Goal: Task Accomplishment & Management: Complete application form

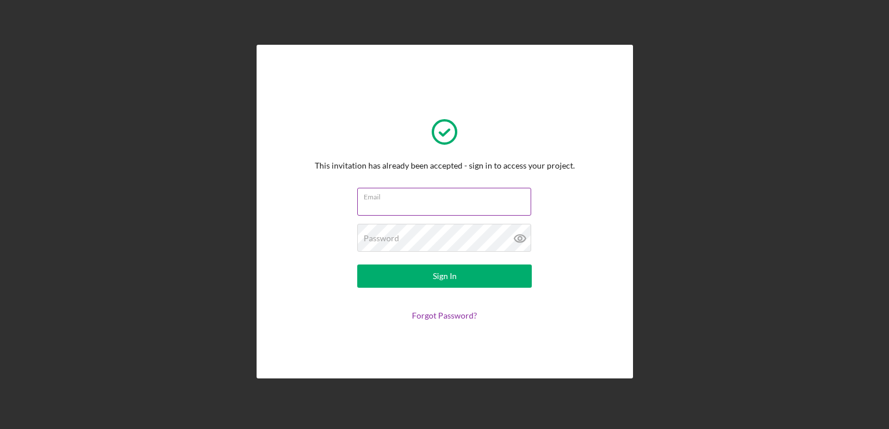
click at [412, 194] on div "Email" at bounding box center [444, 202] width 174 height 29
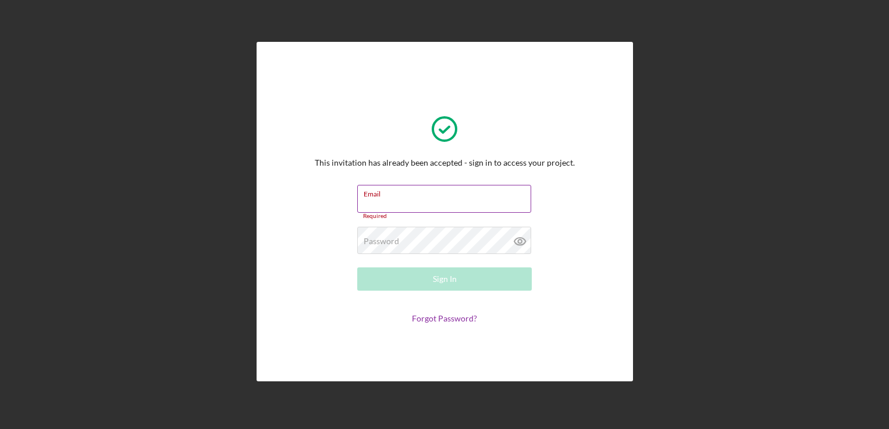
click at [412, 199] on input "Email" at bounding box center [444, 199] width 174 height 28
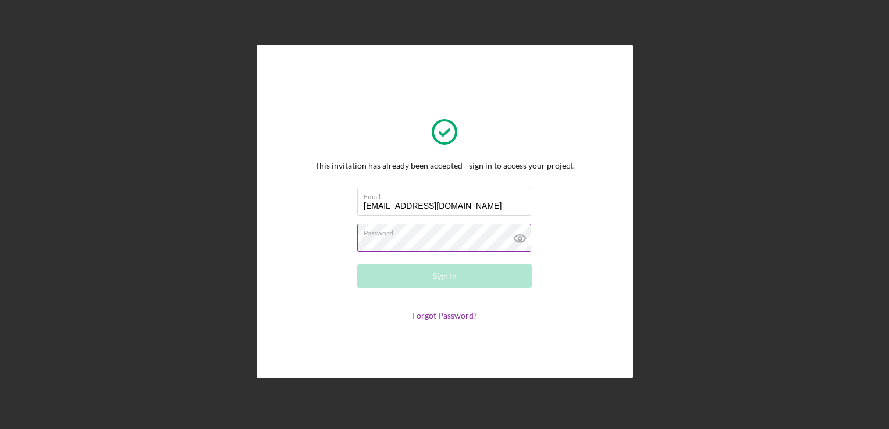
click at [525, 241] on icon at bounding box center [519, 238] width 29 height 29
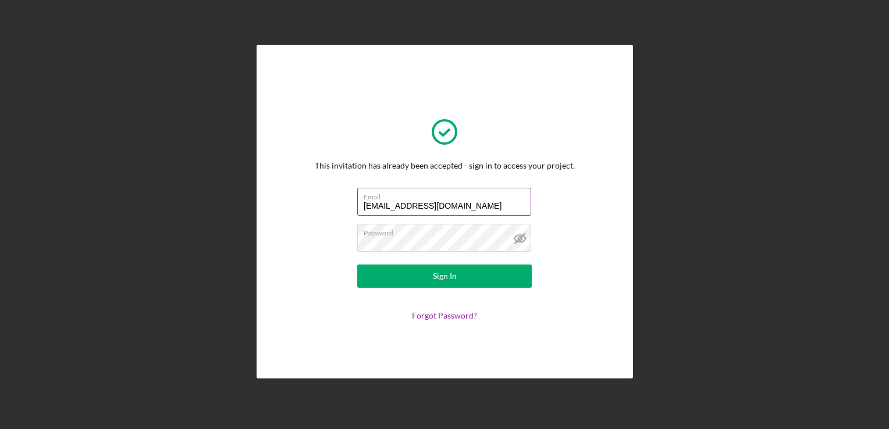
click at [398, 203] on input "brauliosv@wwwbokio.com" at bounding box center [444, 202] width 174 height 28
type input "brauliosvwwwbokio.com"
click at [443, 192] on div "Email" at bounding box center [444, 202] width 174 height 29
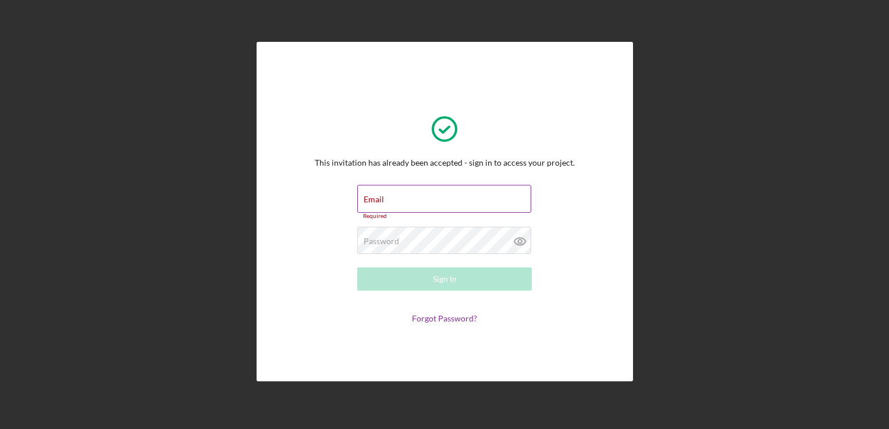
click at [443, 192] on div "Email Required" at bounding box center [444, 202] width 174 height 35
type input "brauliosv@wwwbokio.com"
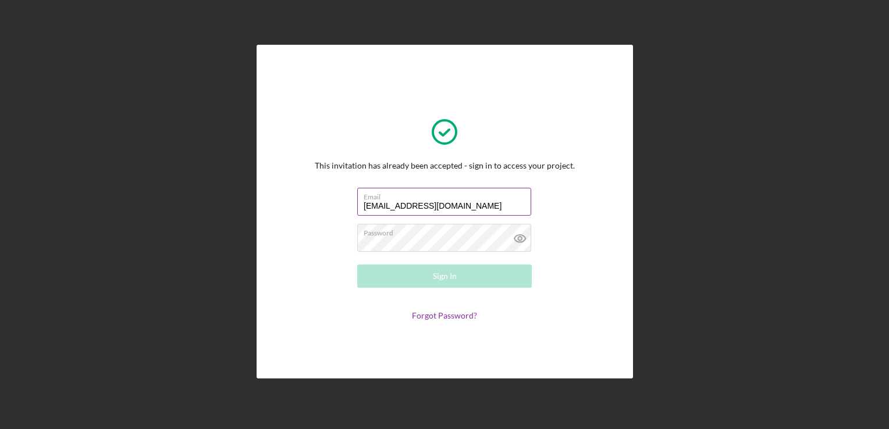
click at [396, 203] on input "brauliosv@wwwbokio.com" at bounding box center [444, 202] width 174 height 28
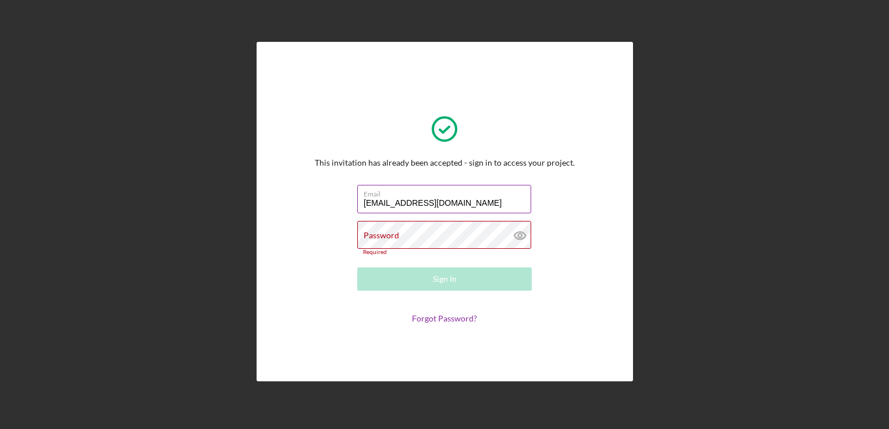
click at [396, 203] on input "brauliosv@wwwbokio.com" at bounding box center [444, 199] width 174 height 28
click at [419, 227] on div "Password Required" at bounding box center [444, 238] width 174 height 34
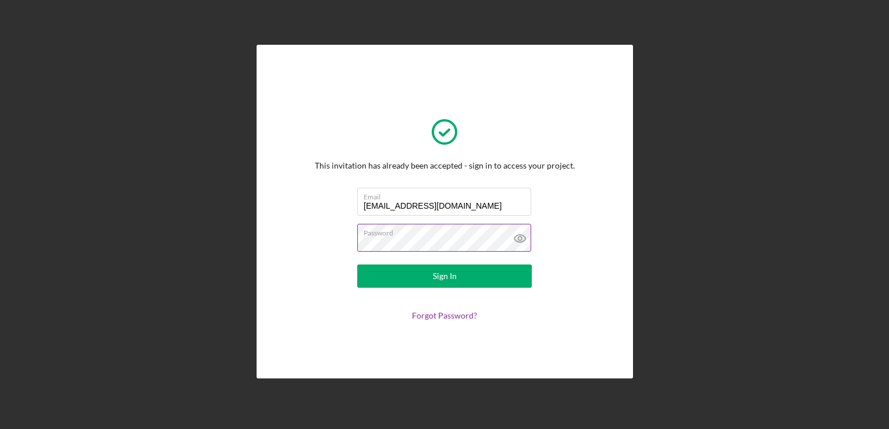
click at [517, 241] on icon at bounding box center [519, 239] width 11 height 8
click at [493, 275] on button "Sign In" at bounding box center [444, 276] width 174 height 23
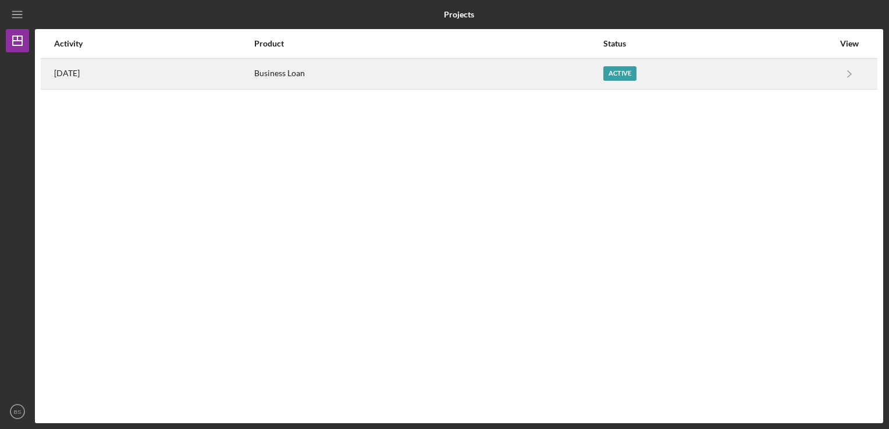
click at [700, 79] on div "Active" at bounding box center [718, 73] width 230 height 29
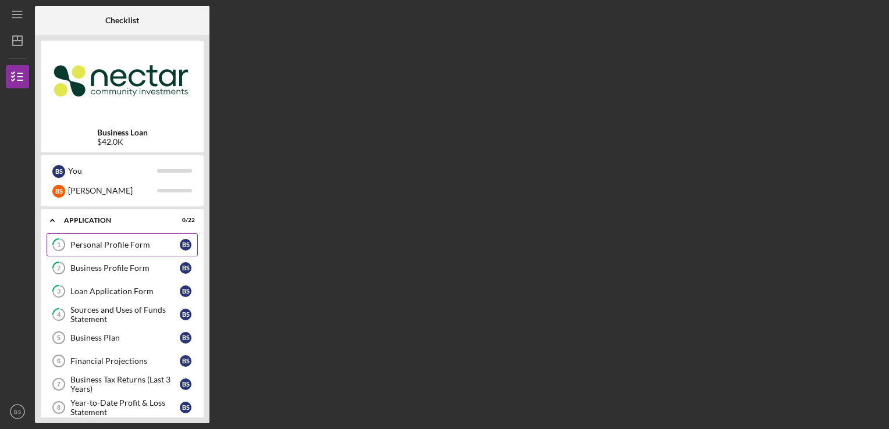
click at [162, 241] on div "Personal Profile Form" at bounding box center [124, 244] width 109 height 9
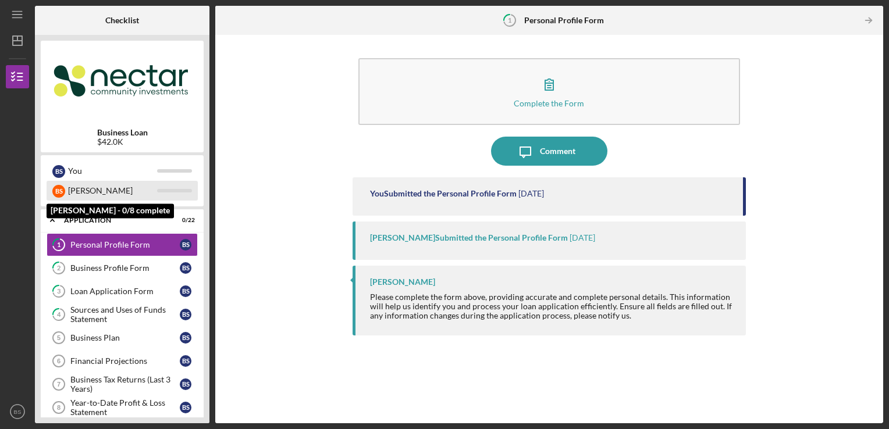
click at [170, 187] on div "B S Brian" at bounding box center [122, 191] width 151 height 20
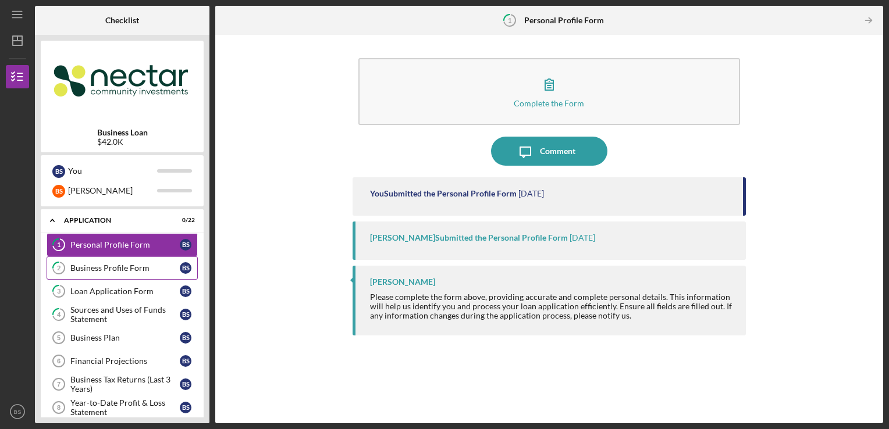
click at [139, 273] on link "2 Business Profile Form B S" at bounding box center [122, 267] width 151 height 23
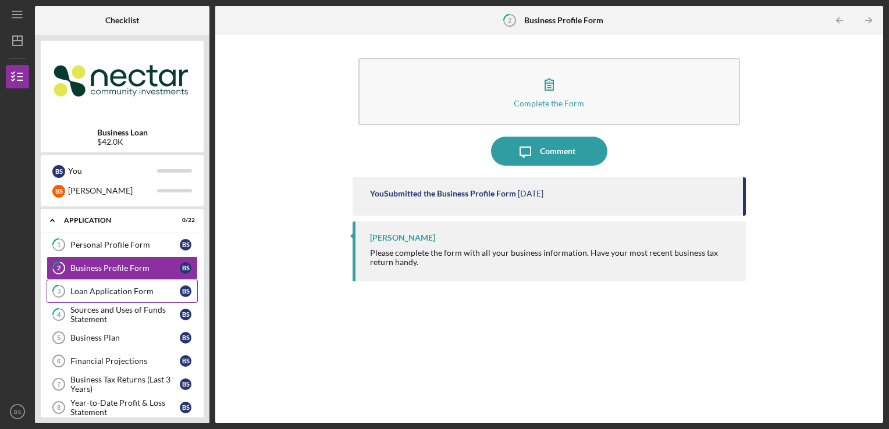
click at [136, 290] on div "Loan Application Form" at bounding box center [124, 291] width 109 height 9
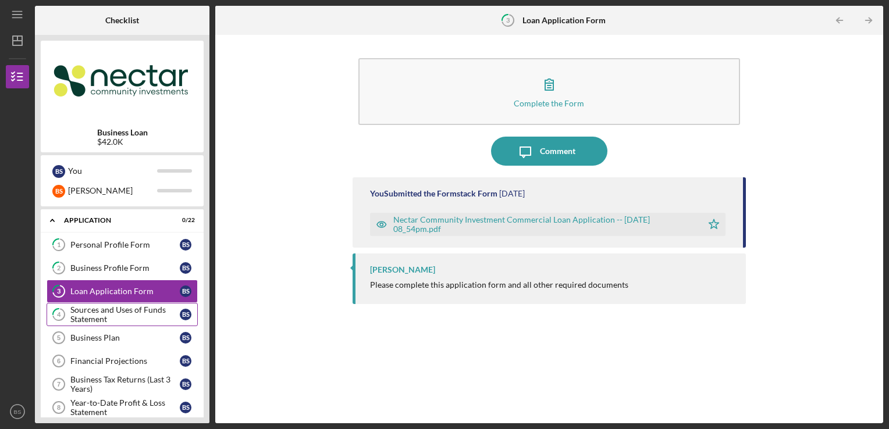
click at [133, 311] on div "Sources and Uses of Funds Statement" at bounding box center [124, 314] width 109 height 19
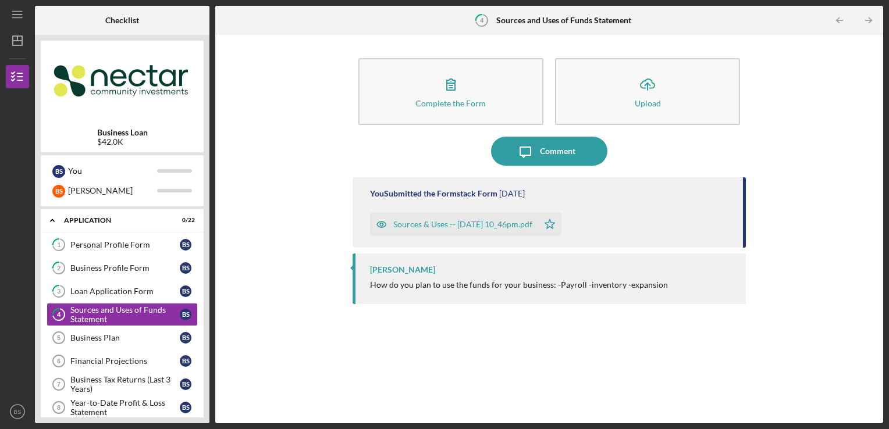
click at [781, 137] on div "Complete the Form Form Icon/Upload Upload Icon/Message Comment You Submitted th…" at bounding box center [549, 229] width 656 height 377
click at [169, 339] on div "Business Plan" at bounding box center [124, 337] width 109 height 9
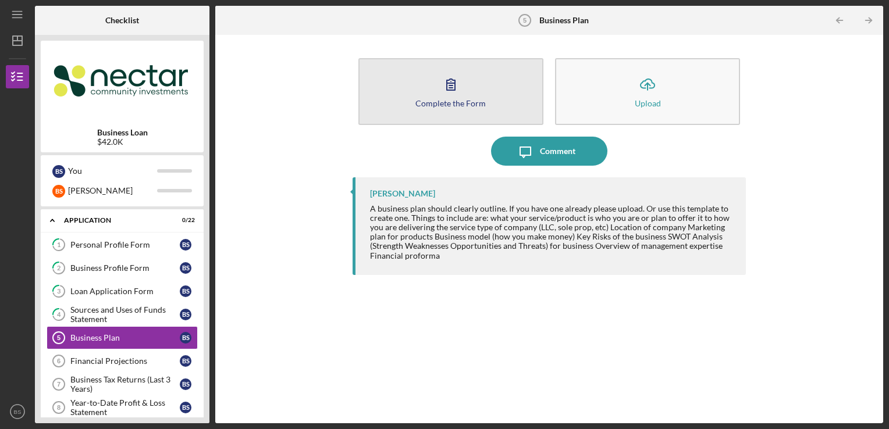
click at [451, 105] on div "Complete the Form" at bounding box center [450, 103] width 70 height 9
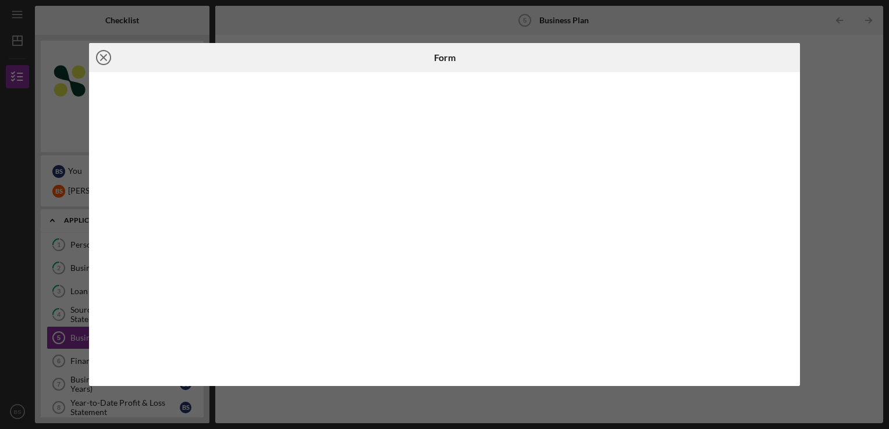
click at [107, 61] on icon "Icon/Close" at bounding box center [103, 57] width 29 height 29
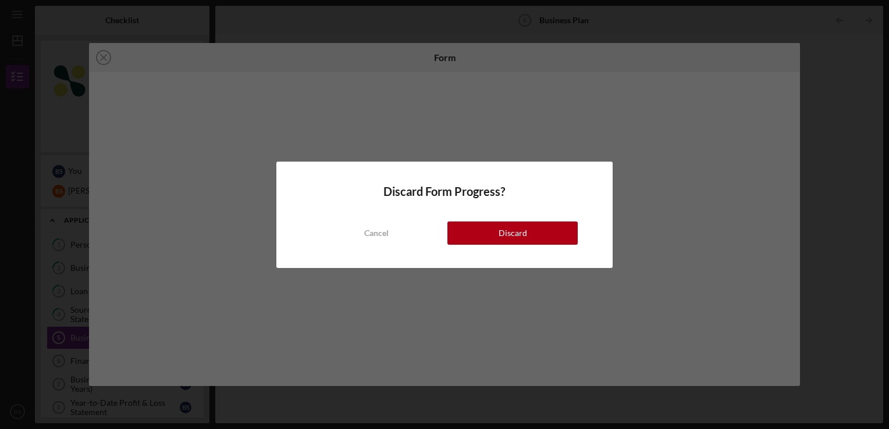
click at [527, 248] on div "Discard Form Progress? Cancel Discard" at bounding box center [444, 215] width 336 height 106
click at [525, 244] on div "Cancel Discard" at bounding box center [444, 221] width 266 height 47
click at [512, 229] on div "Discard" at bounding box center [512, 233] width 28 height 23
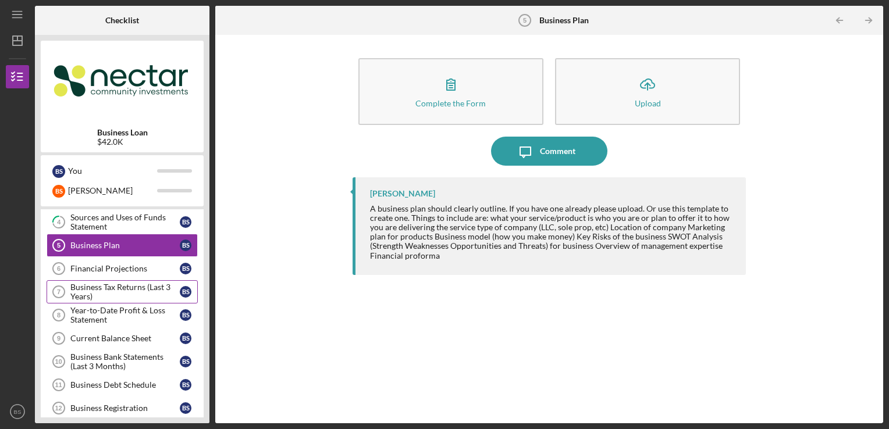
scroll to position [116, 0]
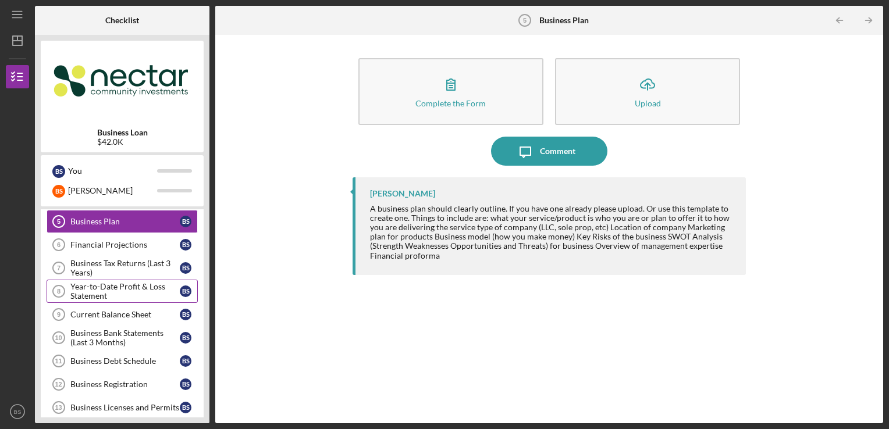
click at [165, 284] on div "Year-to-Date Profit & Loss Statement" at bounding box center [124, 291] width 109 height 19
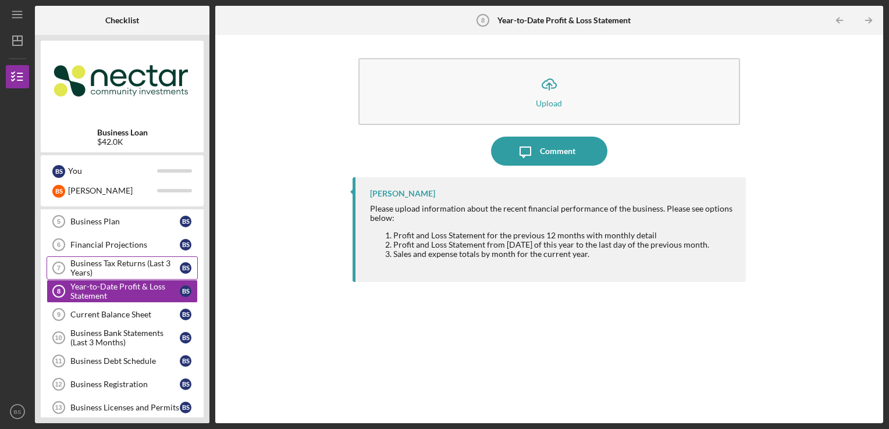
click at [137, 261] on div "Business Tax Returns (Last 3 Years)" at bounding box center [124, 268] width 109 height 19
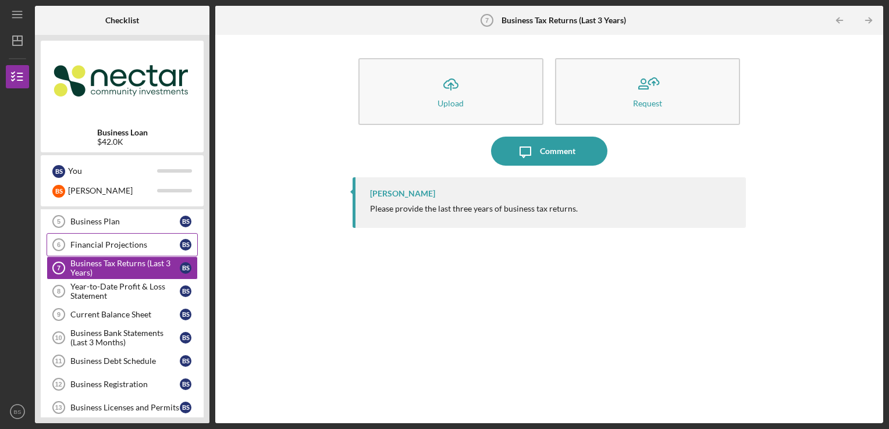
click at [140, 237] on link "Financial Projections 6 Financial Projections B S" at bounding box center [122, 244] width 151 height 23
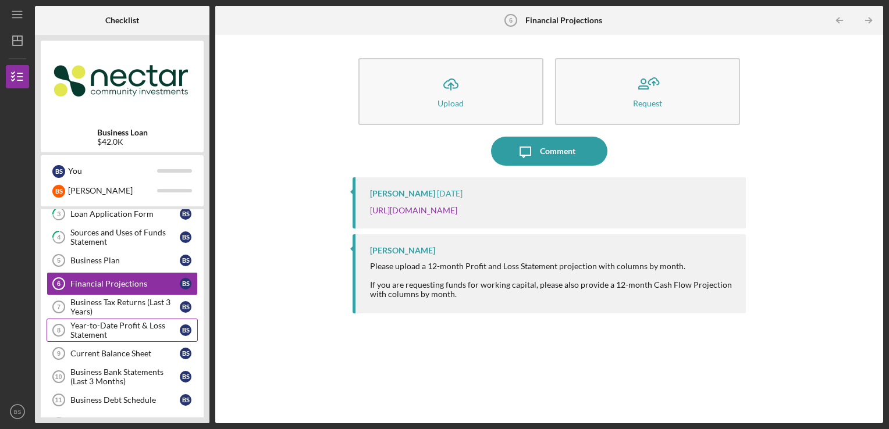
scroll to position [58, 0]
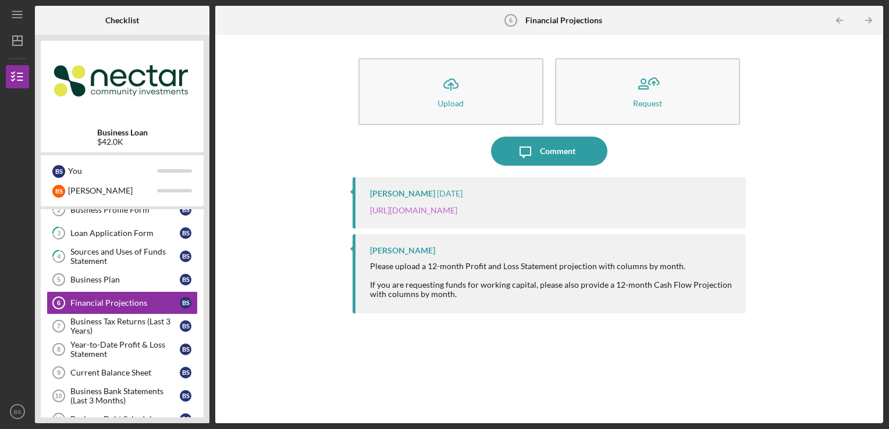
click at [457, 206] on link "https://docs.google.com/spreadsheets/d/1KyJR-6o7xihfEh1d4-5WkiFZiN_2itEi5hhXYET…" at bounding box center [413, 210] width 87 height 10
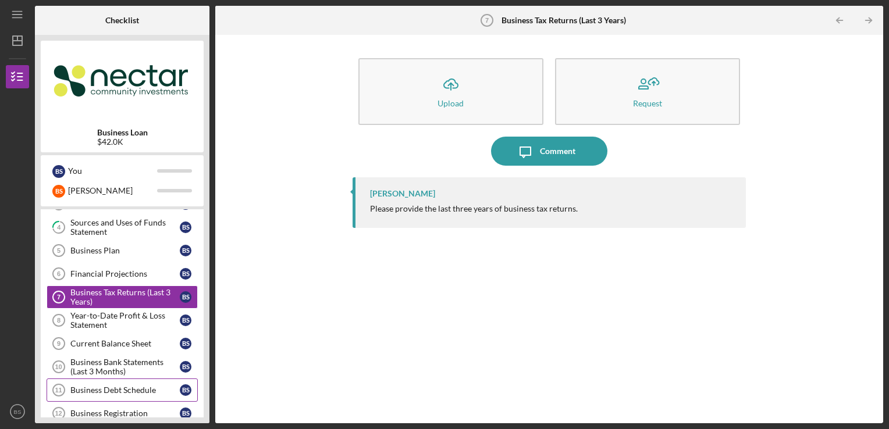
scroll to position [107, 0]
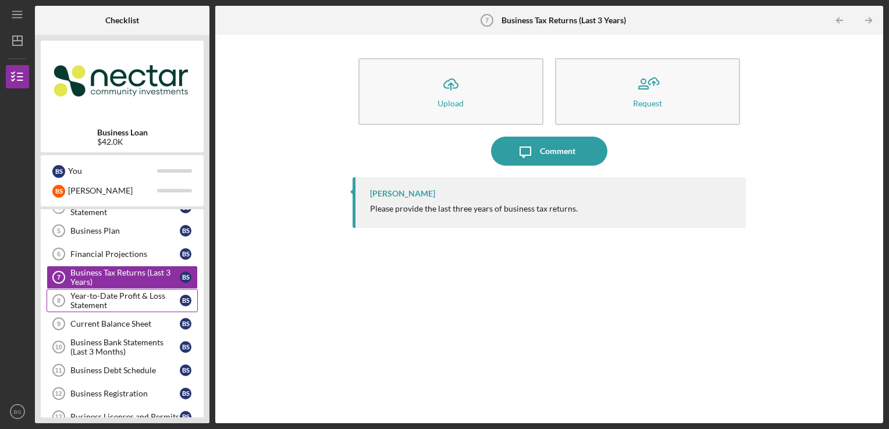
click at [140, 303] on div "Year-to-Date Profit & Loss Statement" at bounding box center [124, 300] width 109 height 19
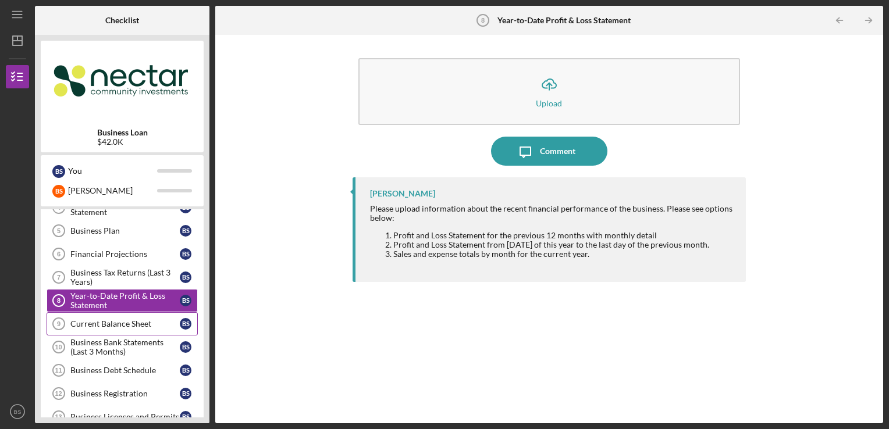
click at [162, 323] on div "Current Balance Sheet" at bounding box center [124, 323] width 109 height 9
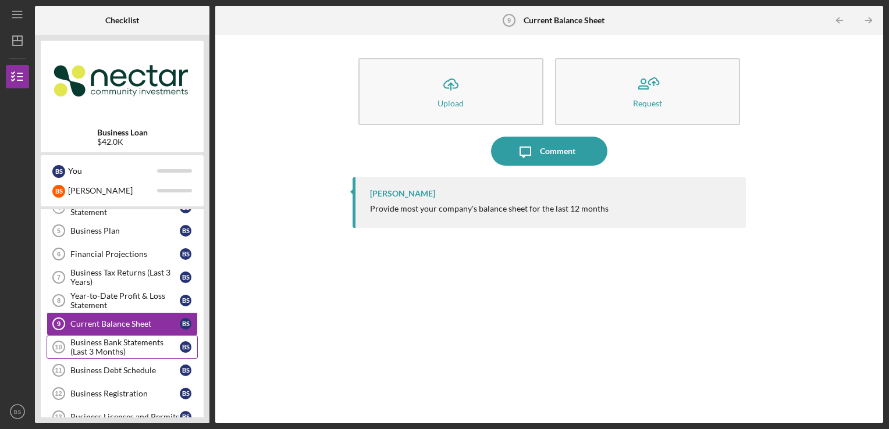
click at [148, 342] on div "Business Bank Statements (Last 3 Months)" at bounding box center [124, 347] width 109 height 19
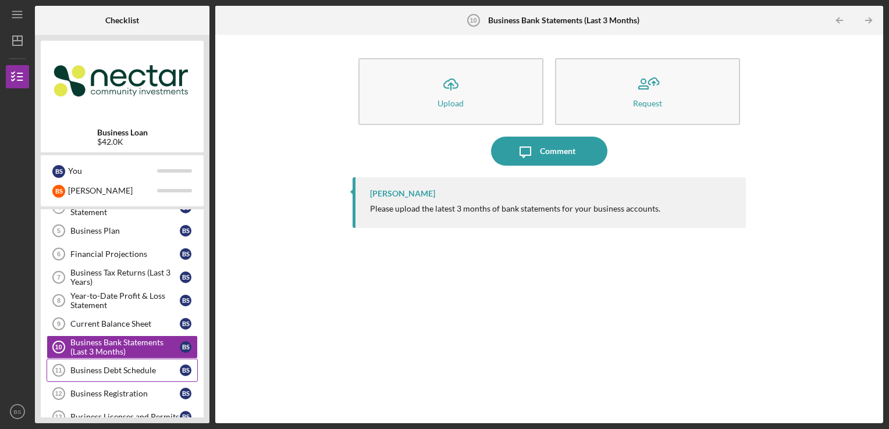
click at [171, 371] on div "Business Debt Schedule" at bounding box center [124, 370] width 109 height 9
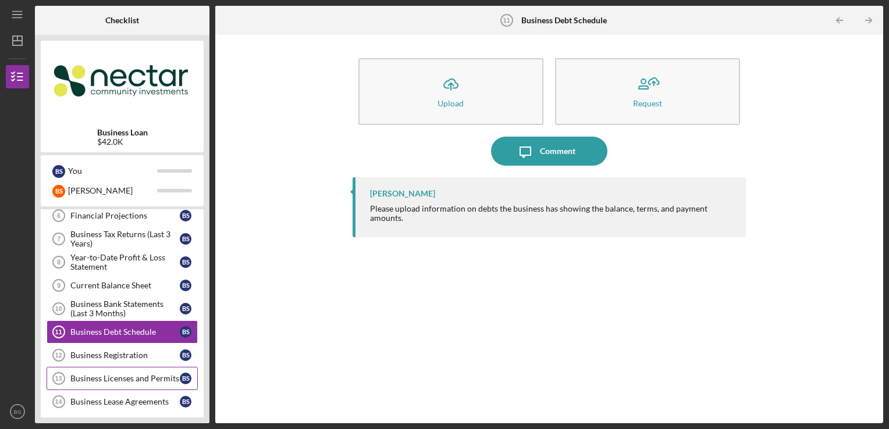
scroll to position [165, 0]
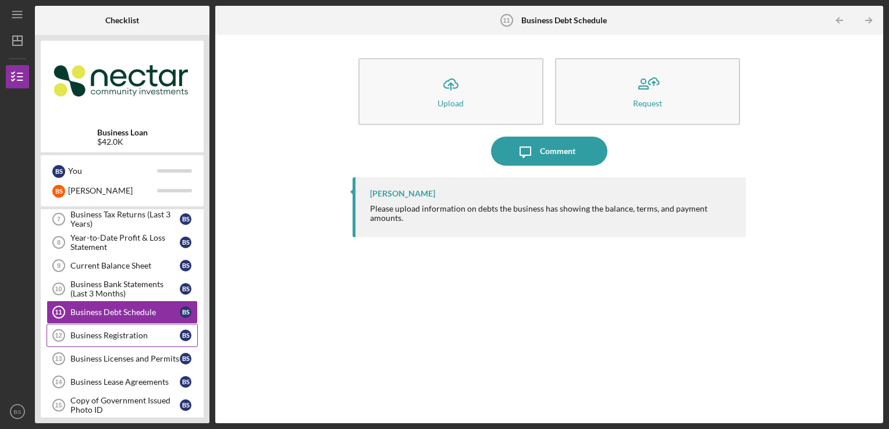
click at [134, 325] on link "Business Registration 12 Business Registration B S" at bounding box center [122, 335] width 151 height 23
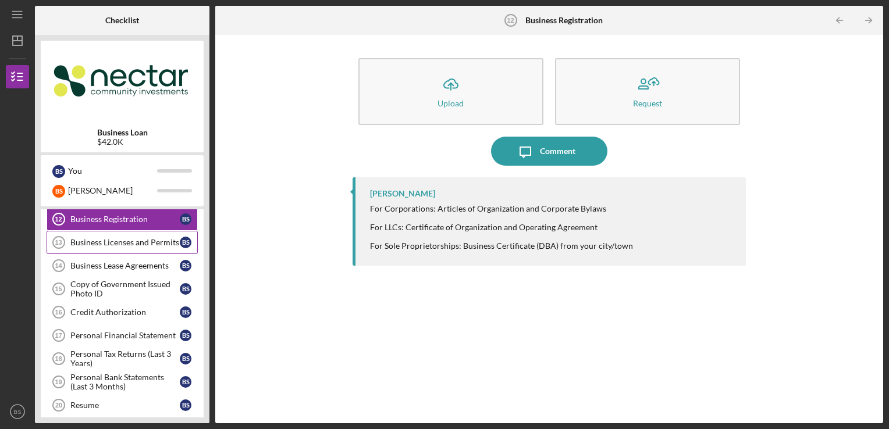
scroll to position [340, 0]
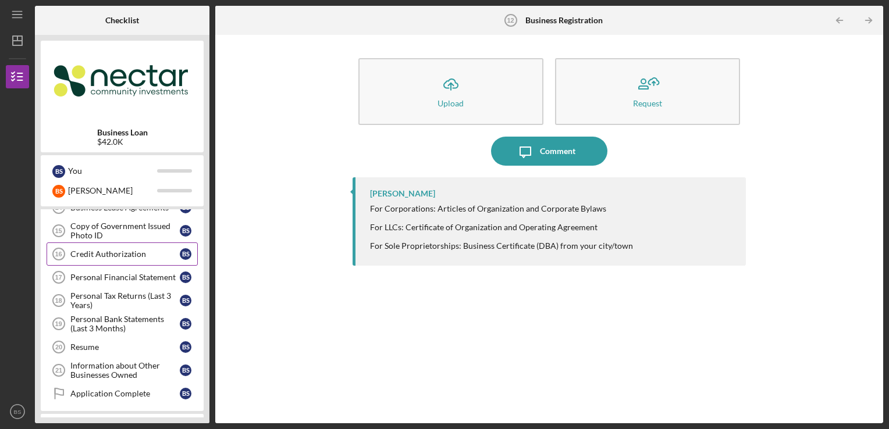
click at [158, 250] on div "Credit Authorization" at bounding box center [124, 254] width 109 height 9
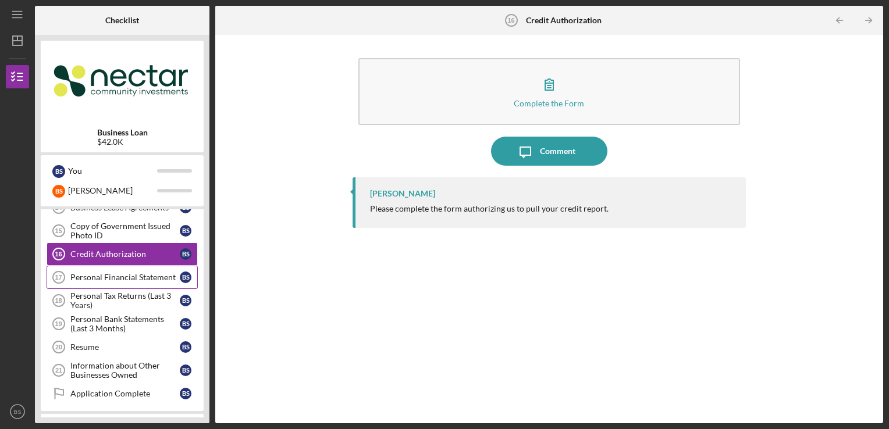
click at [156, 275] on div "Personal Financial Statement" at bounding box center [124, 277] width 109 height 9
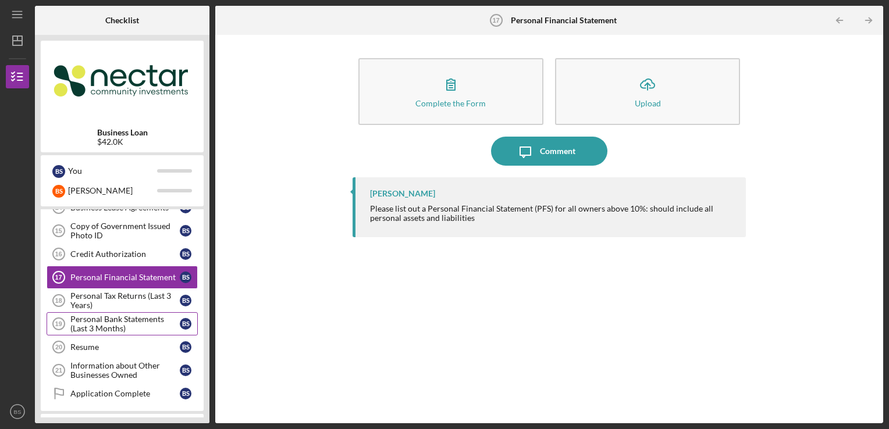
click at [152, 320] on div "Personal Bank Statements (Last 3 Months)" at bounding box center [124, 324] width 109 height 19
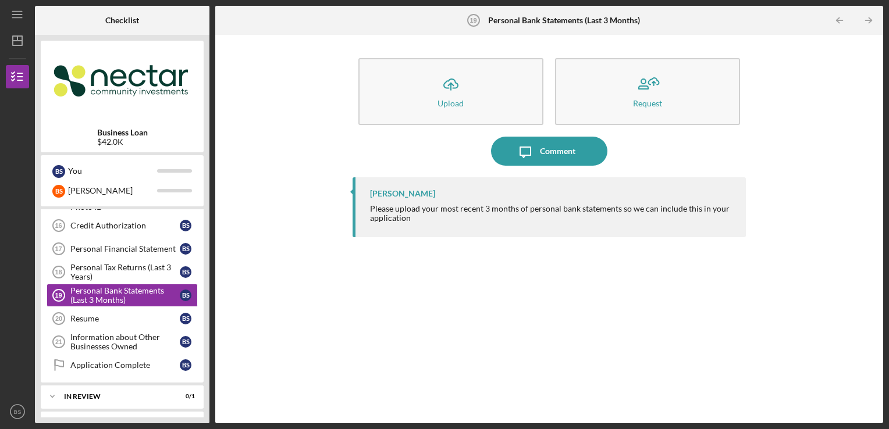
scroll to position [412, 0]
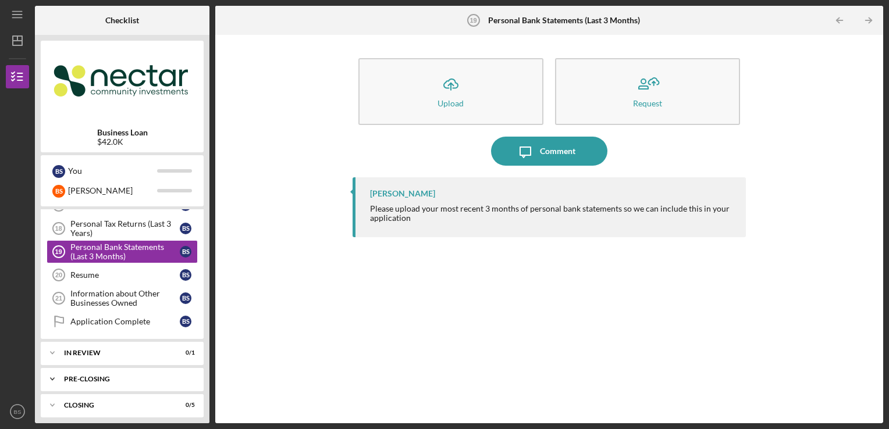
click at [175, 377] on div "Icon/Expander Pre-Closing 0 / 9" at bounding box center [122, 379] width 163 height 23
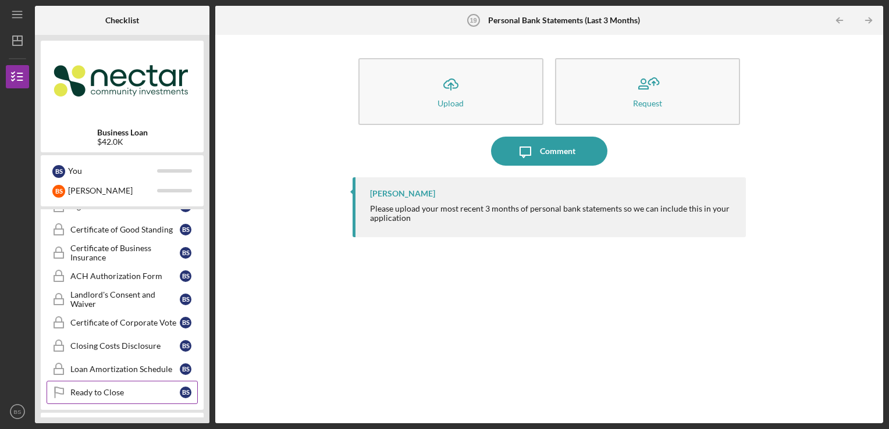
scroll to position [626, 0]
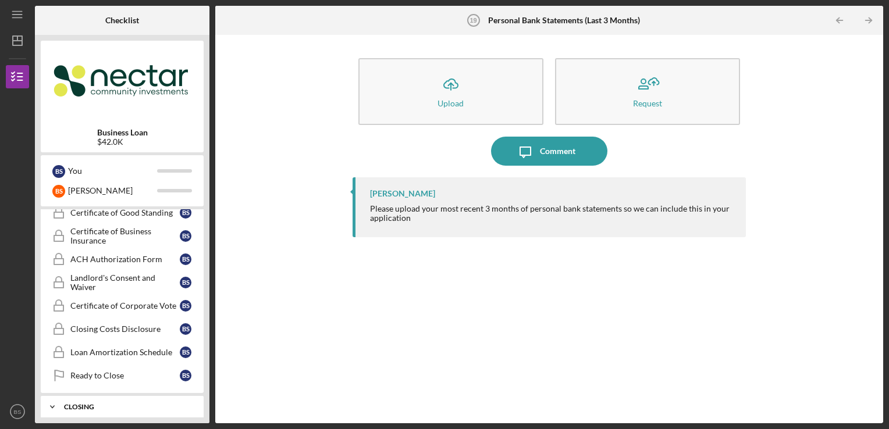
click at [171, 404] on div "Closing" at bounding box center [126, 407] width 125 height 7
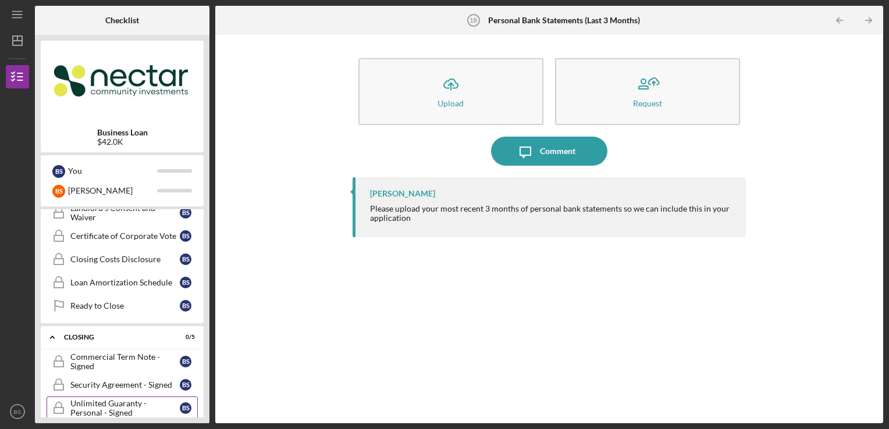
scroll to position [742, 0]
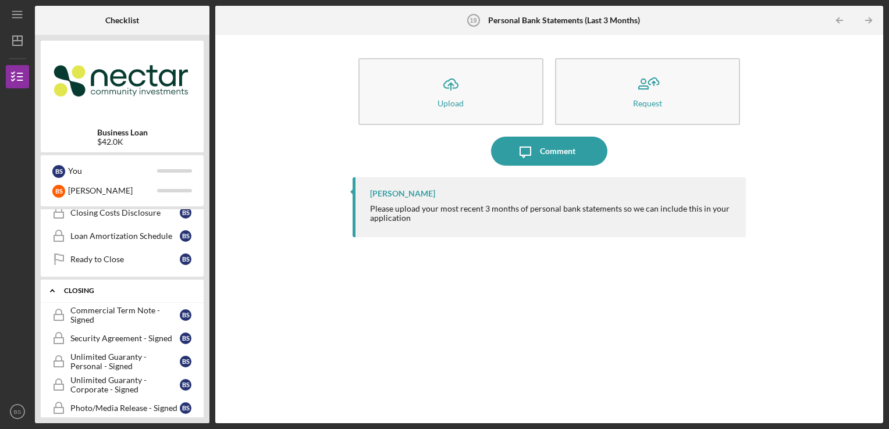
click at [158, 279] on div "Icon/Expander Closing 0 / 5" at bounding box center [122, 291] width 163 height 24
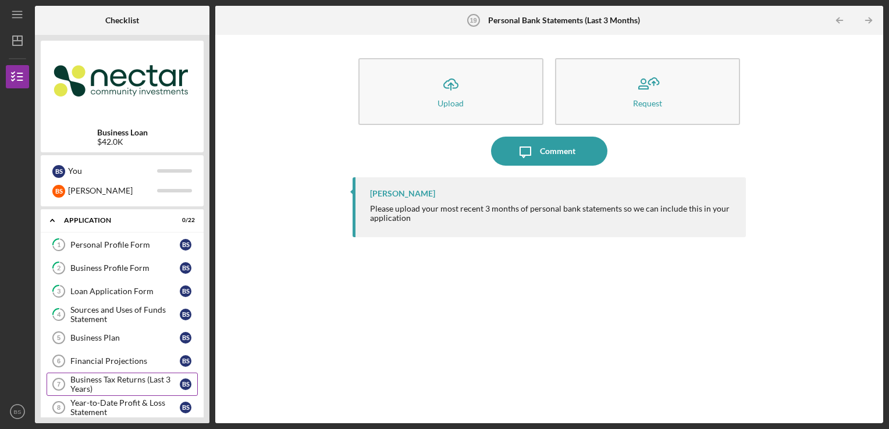
scroll to position [116, 0]
